Goal: Task Accomplishment & Management: Use online tool/utility

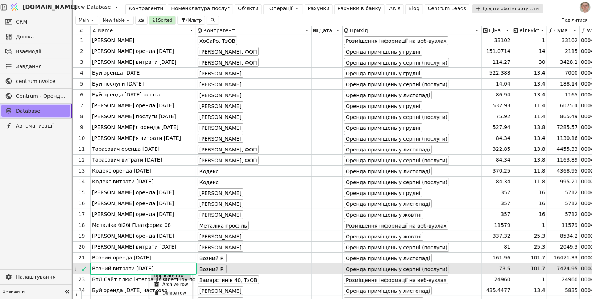
click at [158, 275] on div "Duplicate row" at bounding box center [171, 275] width 40 height 9
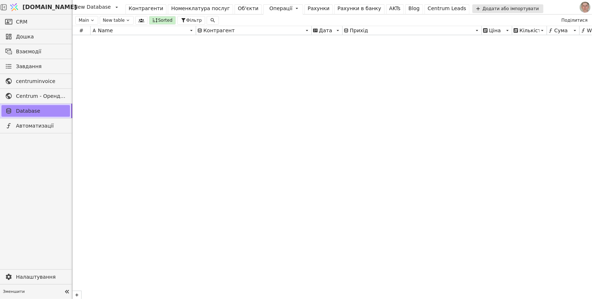
scroll to position [9690, 0]
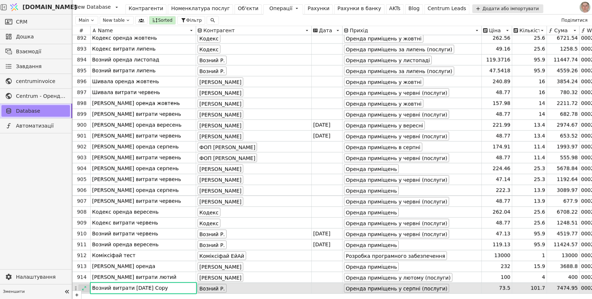
click at [84, 287] on icon at bounding box center [84, 288] width 5 height 5
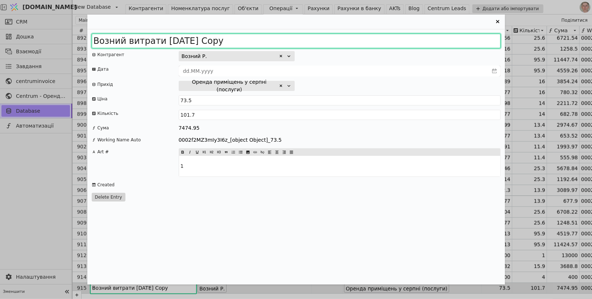
drag, startPoint x: 189, startPoint y: 40, endPoint x: 319, endPoint y: 41, distance: 130.5
click at [319, 41] on input "Возний витрати 2025 серпень Copy" at bounding box center [296, 41] width 409 height 14
type input "Возний витрати 2025 вересень"
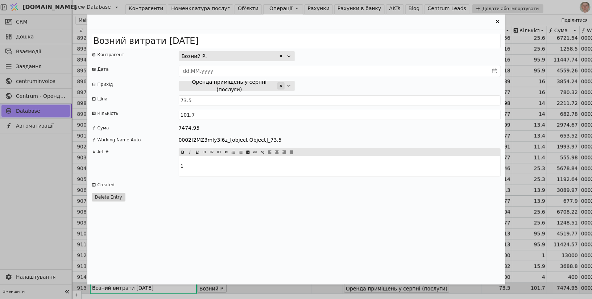
click at [281, 87] on icon "Entry Card" at bounding box center [281, 86] width 4 height 4
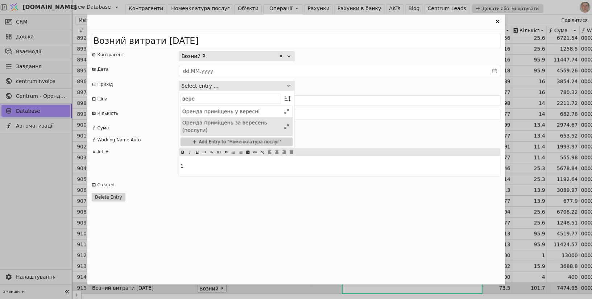
type input "вере"
click at [255, 124] on div "Оренда приміщень за вересень (послуги)" at bounding box center [231, 126] width 99 height 15
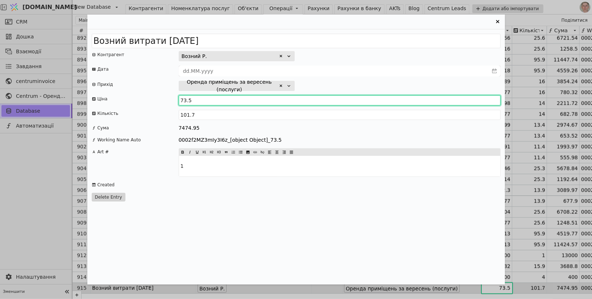
click at [186, 100] on input "73.5" at bounding box center [340, 100] width 322 height 10
type input "71.6421"
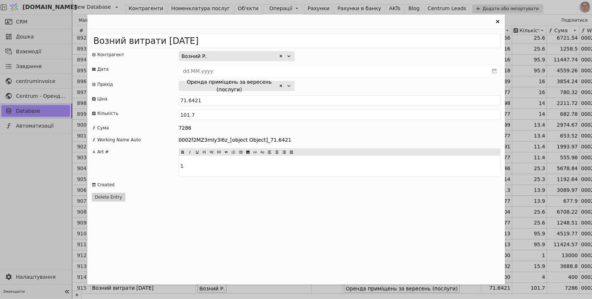
click at [340, 83] on div "Оренда приміщень за вересень (послуги)" at bounding box center [340, 86] width 322 height 10
click at [498, 21] on icon "Entry Card" at bounding box center [497, 21] width 9 height 9
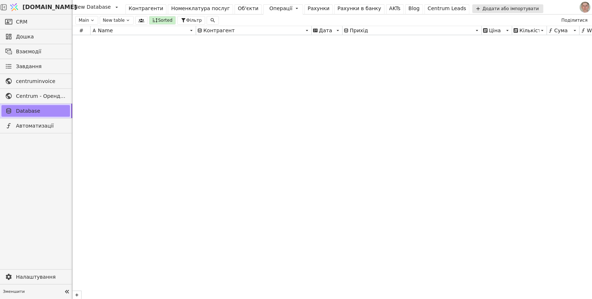
scroll to position [0, 0]
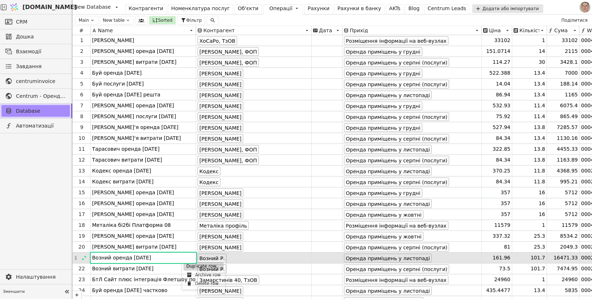
click at [187, 266] on div "Duplicate row" at bounding box center [203, 266] width 40 height 9
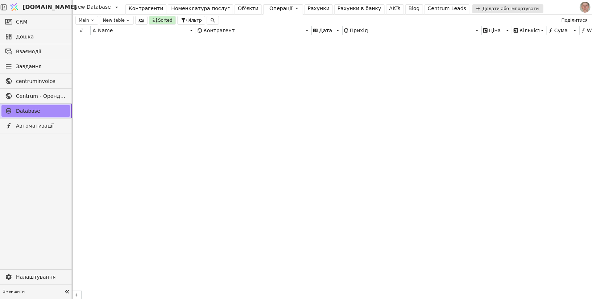
scroll to position [9700, 0]
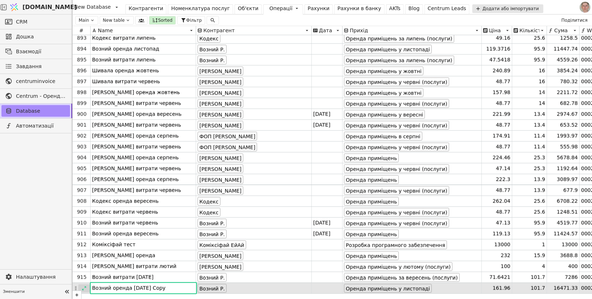
click at [84, 287] on icon at bounding box center [84, 288] width 5 height 5
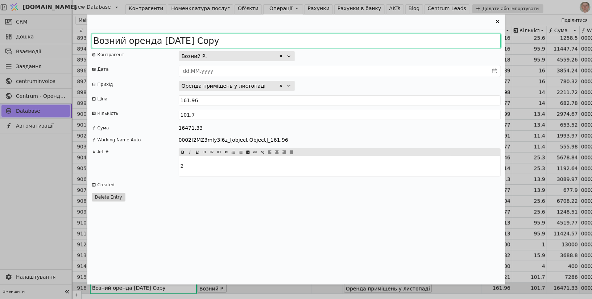
drag, startPoint x: 184, startPoint y: 41, endPoint x: 404, endPoint y: 28, distance: 220.1
click at [404, 28] on div "Возний оренда 2025 листопад Copy Контрагент Возний Р. Дата Прихід Оренда приміщ…" at bounding box center [296, 149] width 418 height 270
click at [185, 42] on input "Возний оренда 2025 листопад Copy" at bounding box center [296, 41] width 409 height 14
drag, startPoint x: 185, startPoint y: 42, endPoint x: 253, endPoint y: 42, distance: 68.1
click at [253, 42] on input "Возний оренда 2025 листопад Copy" at bounding box center [296, 41] width 409 height 14
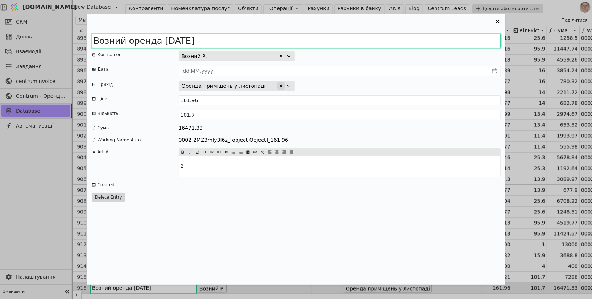
type input "Возний оренда 2025 грудень"
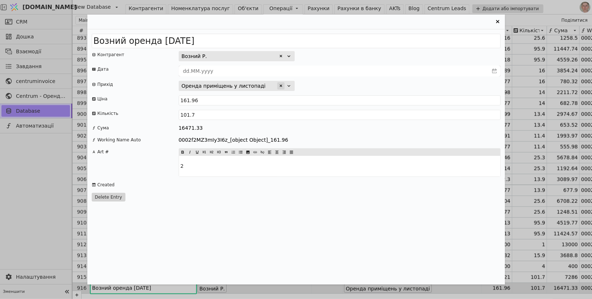
click at [280, 84] on icon "Entry Card" at bounding box center [280, 85] width 3 height 3
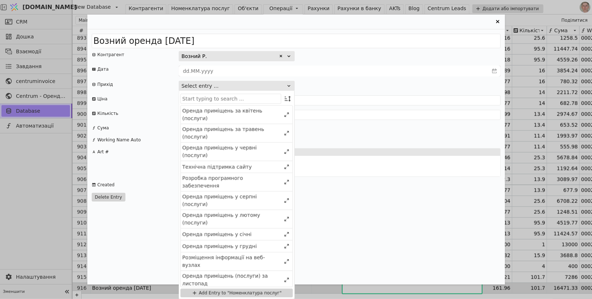
type input "р"
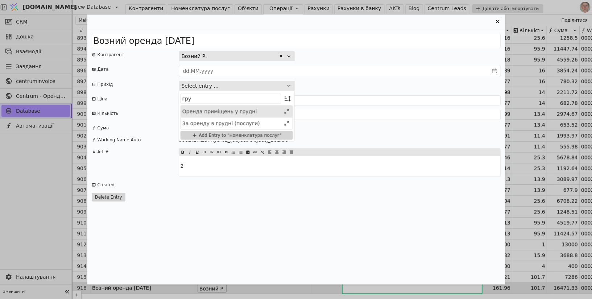
type input "гру"
click at [254, 115] on div "Оренда приміщень у грудні" at bounding box center [231, 112] width 99 height 8
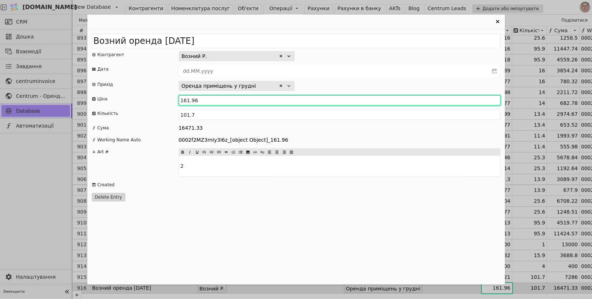
click at [235, 100] on input "161.96" at bounding box center [340, 100] width 322 height 10
click at [211, 102] on input "161.96" at bounding box center [340, 100] width 322 height 10
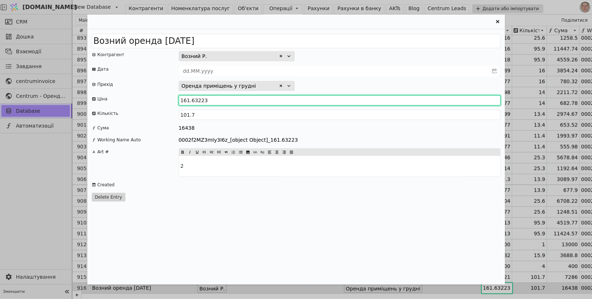
type input "161.63223"
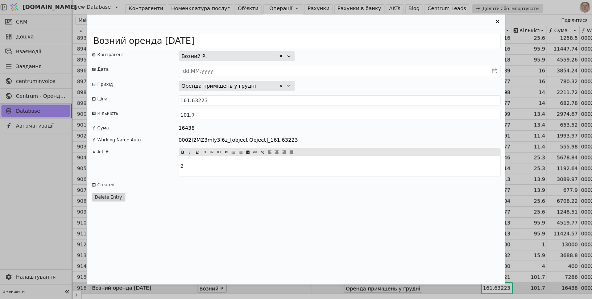
click at [497, 22] on icon "Entry Card" at bounding box center [497, 21] width 3 height 3
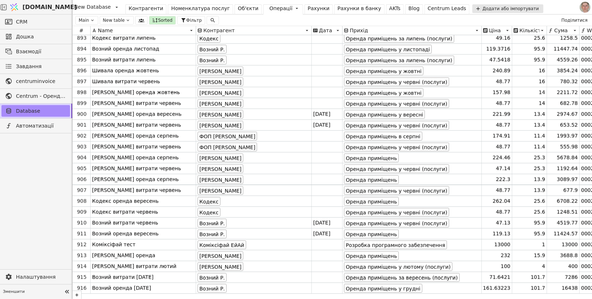
click at [308, 9] on div "Рахунки" at bounding box center [319, 9] width 22 height 8
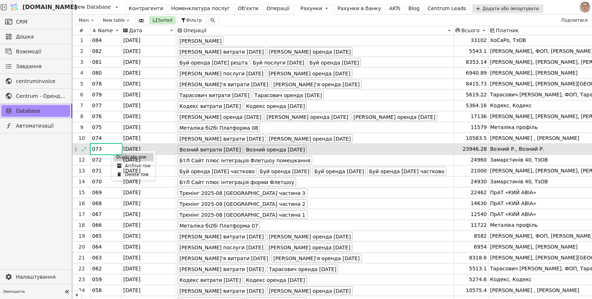
click at [121, 157] on div "Duplicate row" at bounding box center [133, 157] width 40 height 9
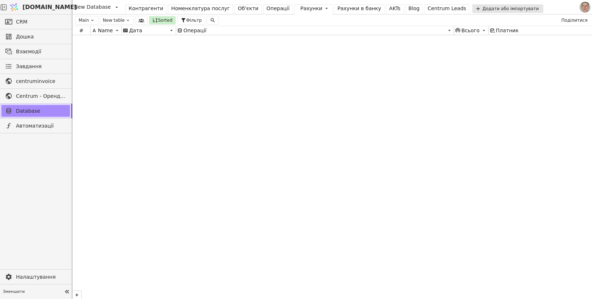
scroll to position [5134, 0]
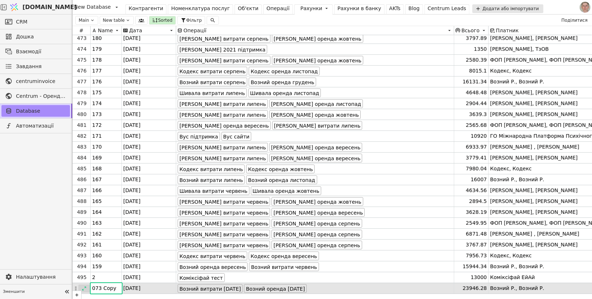
click at [85, 288] on icon at bounding box center [84, 288] width 5 height 5
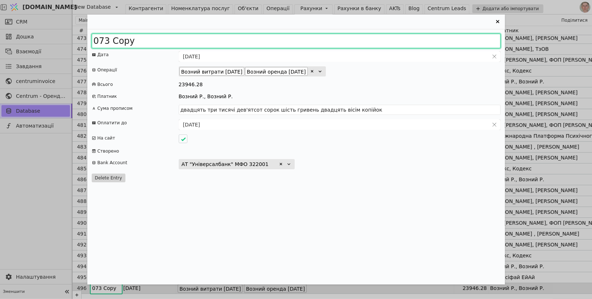
drag, startPoint x: 98, startPoint y: 41, endPoint x: 154, endPoint y: 45, distance: 56.3
click at [154, 45] on input "073 Copy" at bounding box center [296, 41] width 409 height 14
type input "085"
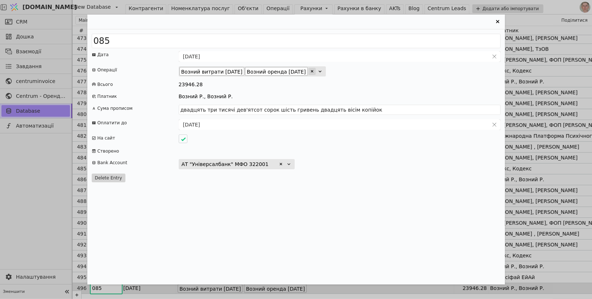
click at [313, 70] on icon "Entry Card" at bounding box center [312, 71] width 3 height 3
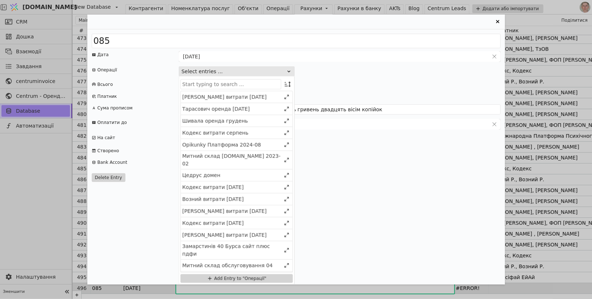
click at [290, 73] on icon "Entry Card" at bounding box center [289, 71] width 6 height 6
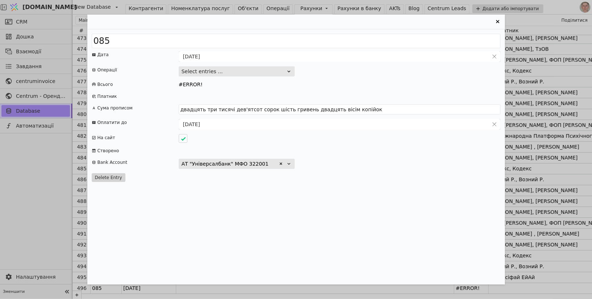
click at [290, 73] on icon "Entry Card" at bounding box center [289, 71] width 6 height 6
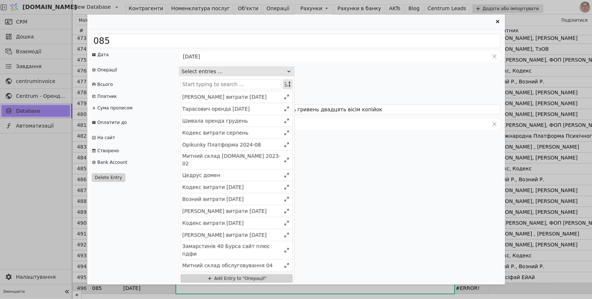
click at [289, 84] on icon "Entry Card" at bounding box center [287, 83] width 7 height 7
click at [275, 97] on div "Select" at bounding box center [251, 98] width 63 height 10
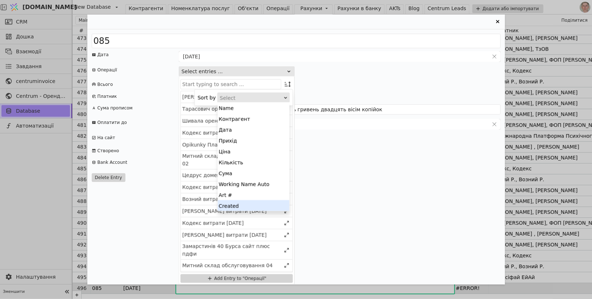
click at [261, 205] on div "Created" at bounding box center [253, 205] width 72 height 11
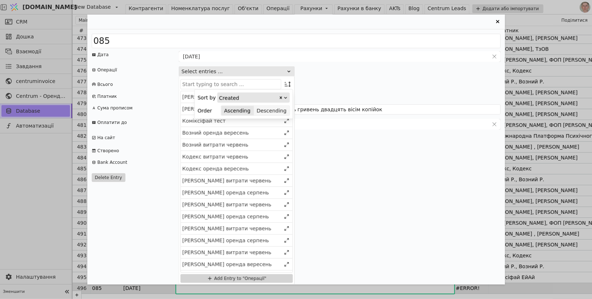
click at [281, 110] on button "Descending" at bounding box center [272, 110] width 36 height 10
click at [288, 88] on div "Entry Card" at bounding box center [288, 84] width 10 height 10
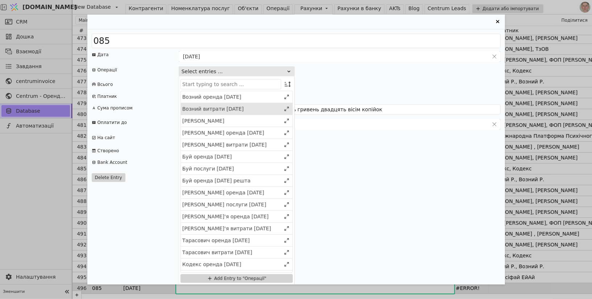
click at [248, 108] on div "Возний витрати 2025 вересень" at bounding box center [231, 109] width 99 height 8
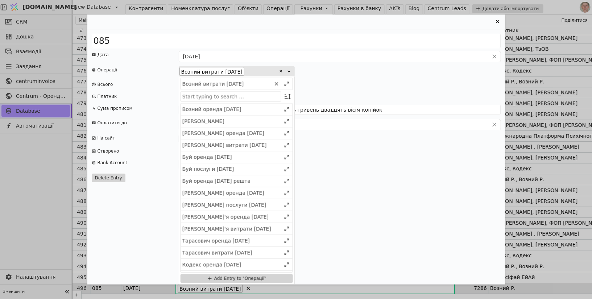
click at [248, 108] on div "Возний оренда 2025 грудень" at bounding box center [231, 109] width 99 height 8
click at [390, 85] on div "23724" at bounding box center [340, 85] width 322 height 8
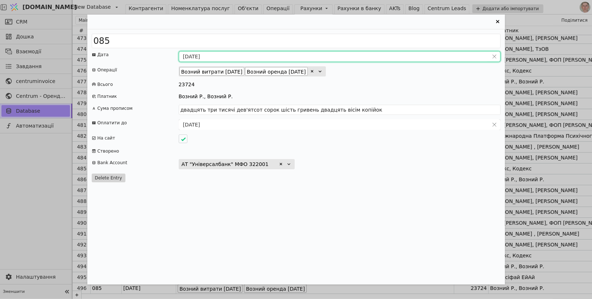
click at [202, 53] on input "31.08.2025" at bounding box center [334, 56] width 310 height 10
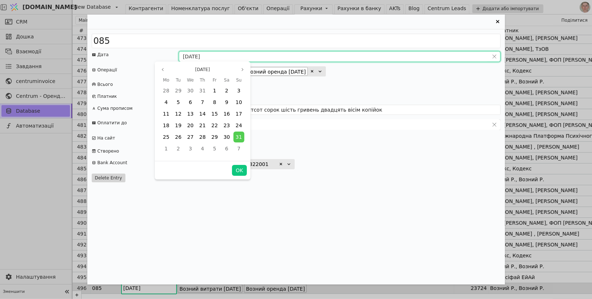
type input "двадцять три тисячі сімсот двадцять чотири гривні нуль копійок"
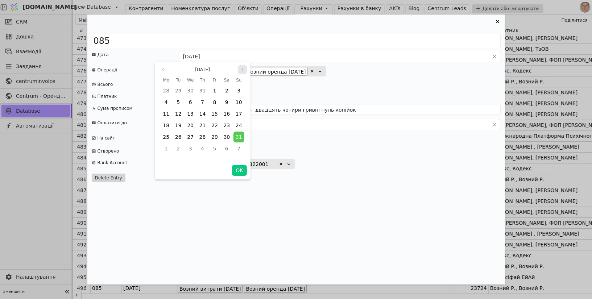
click at [244, 70] on icon "page next" at bounding box center [242, 69] width 4 height 4
click at [179, 138] on span "30" at bounding box center [178, 137] width 7 height 6
click at [240, 170] on button "OK" at bounding box center [239, 170] width 14 height 11
type input "[DATE]"
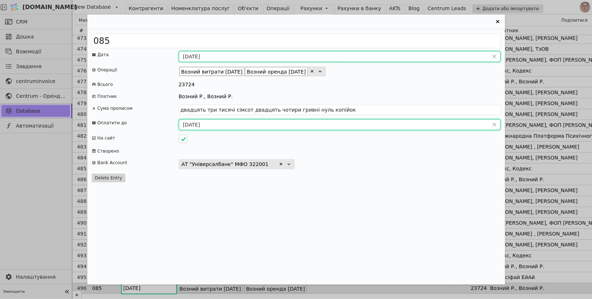
click at [200, 124] on input "04.09.2025" at bounding box center [334, 125] width 310 height 10
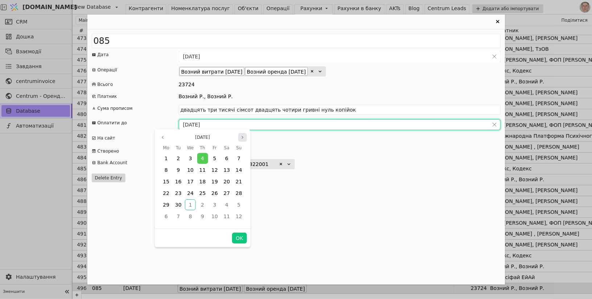
click at [242, 138] on icon "page next" at bounding box center [242, 137] width 4 height 4
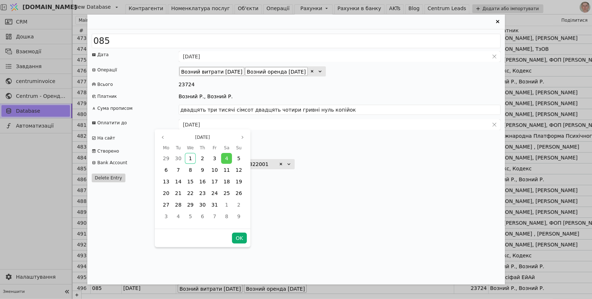
click at [236, 235] on button "OK" at bounding box center [239, 238] width 14 height 11
type input "[DATE]"
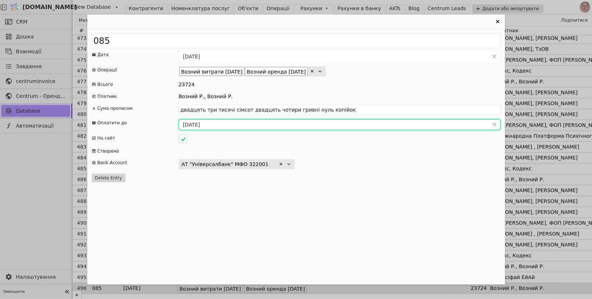
click at [498, 23] on icon "Entry Card" at bounding box center [497, 21] width 9 height 9
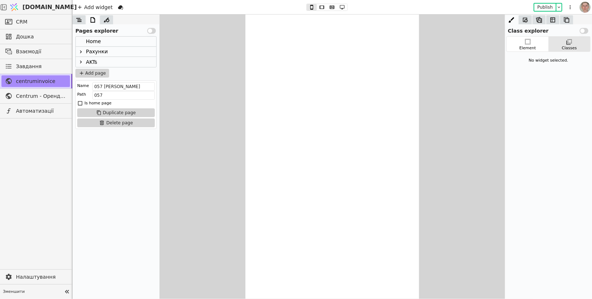
click at [82, 53] on icon at bounding box center [81, 52] width 6 height 6
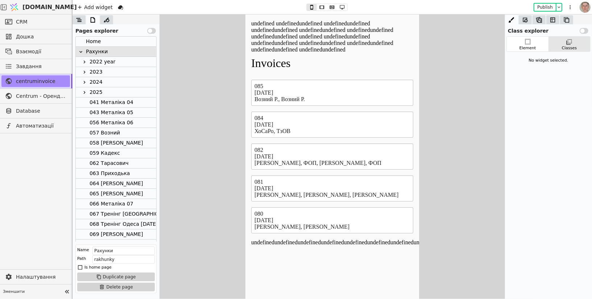
scroll to position [170, 0]
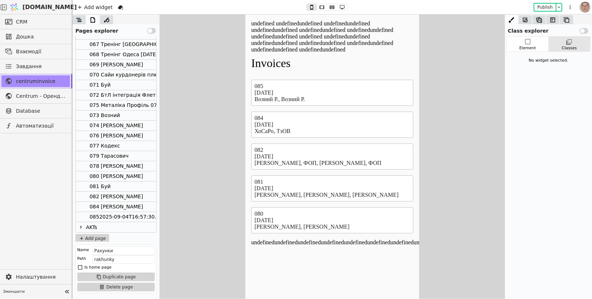
click at [124, 219] on div "0852025-09-04T16:57:30.000Z" at bounding box center [130, 217] width 80 height 10
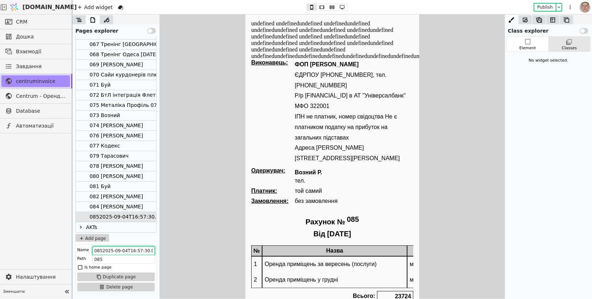
scroll to position [0, 7]
drag, startPoint x: 348, startPoint y: 264, endPoint x: 292, endPoint y: 252, distance: 57.0
type input "085 Возний"
click at [348, 8] on icon at bounding box center [347, 7] width 5 height 4
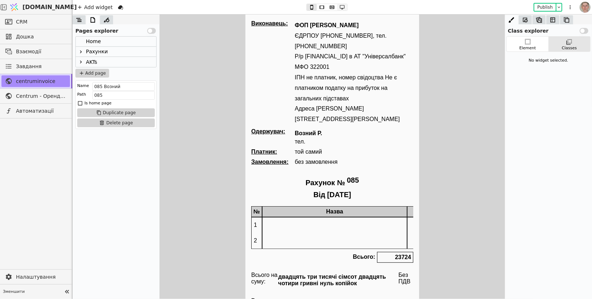
click at [342, 6] on icon at bounding box center [342, 7] width 9 height 5
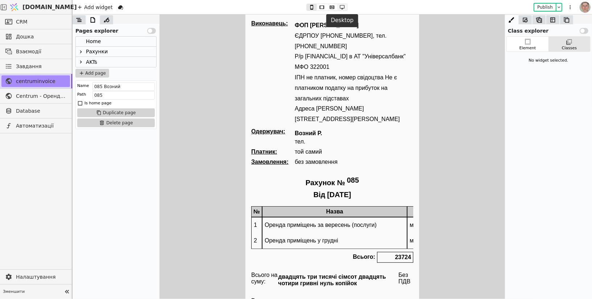
click at [340, 9] on icon at bounding box center [342, 7] width 9 height 5
click at [66, 289] on icon at bounding box center [67, 292] width 10 height 10
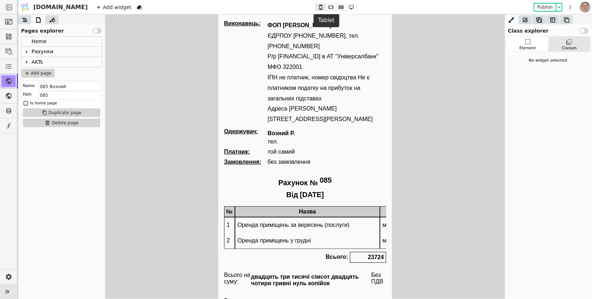
click at [339, 8] on icon at bounding box center [341, 6] width 5 height 3
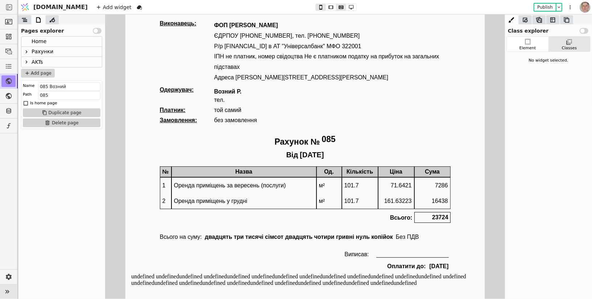
type button "2"
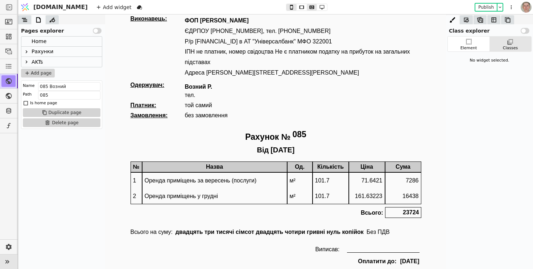
scroll to position [5, 0]
click at [26, 53] on icon at bounding box center [27, 52] width 6 height 6
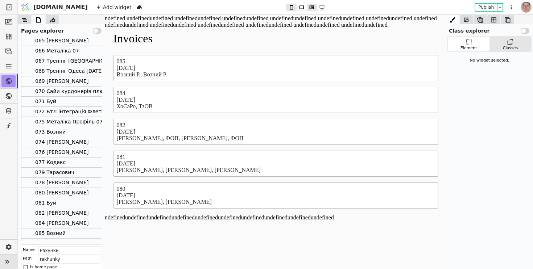
scroll to position [171, 0]
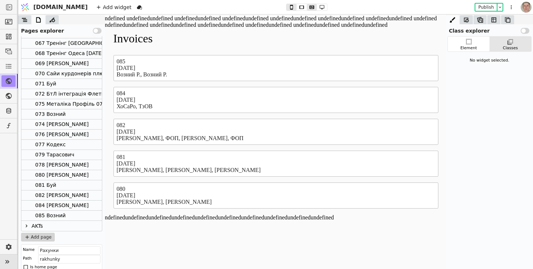
click at [72, 217] on div "085 Возний" at bounding box center [61, 216] width 80 height 10
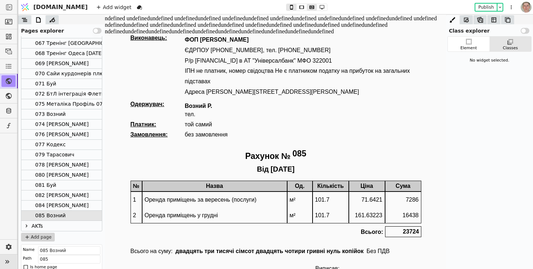
click at [67, 112] on div "073 Возний" at bounding box center [61, 114] width 80 height 10
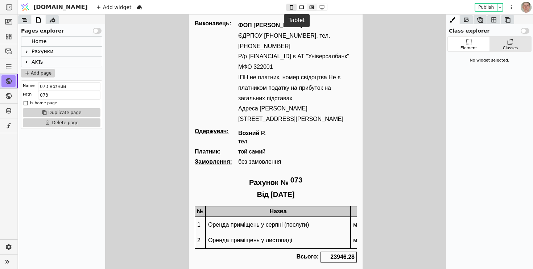
click at [309, 8] on icon at bounding box center [311, 6] width 5 height 3
click at [319, 8] on icon at bounding box center [321, 7] width 5 height 4
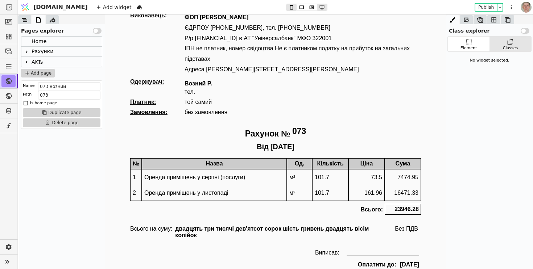
scroll to position [8, 0]
click at [26, 52] on icon at bounding box center [27, 52] width 6 height 6
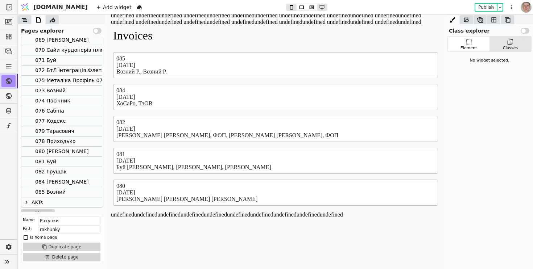
scroll to position [200, 0]
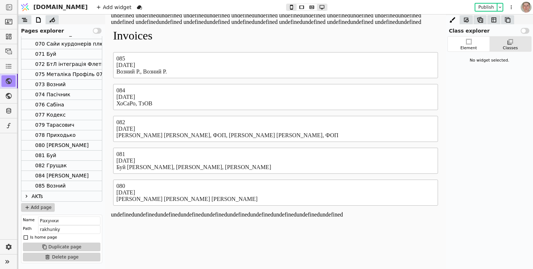
click at [62, 184] on div "085 Возний" at bounding box center [50, 186] width 30 height 10
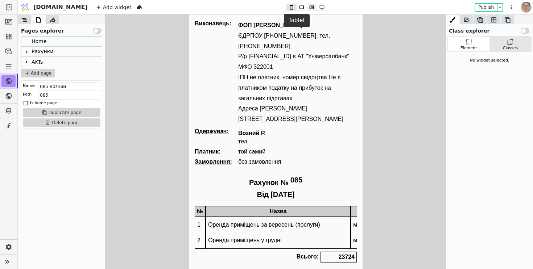
click at [309, 7] on icon at bounding box center [311, 6] width 5 height 3
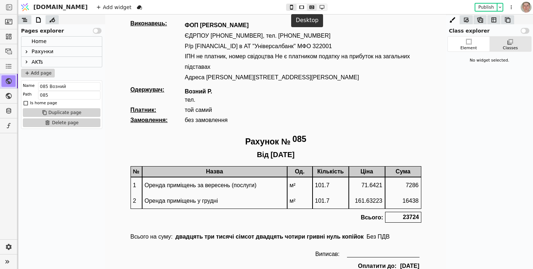
click at [317, 8] on icon at bounding box center [321, 7] width 9 height 5
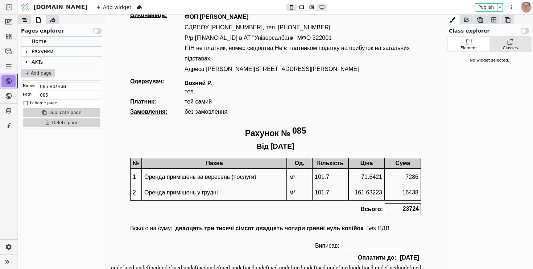
scroll to position [8, 0]
